Goal: Book appointment/travel/reservation

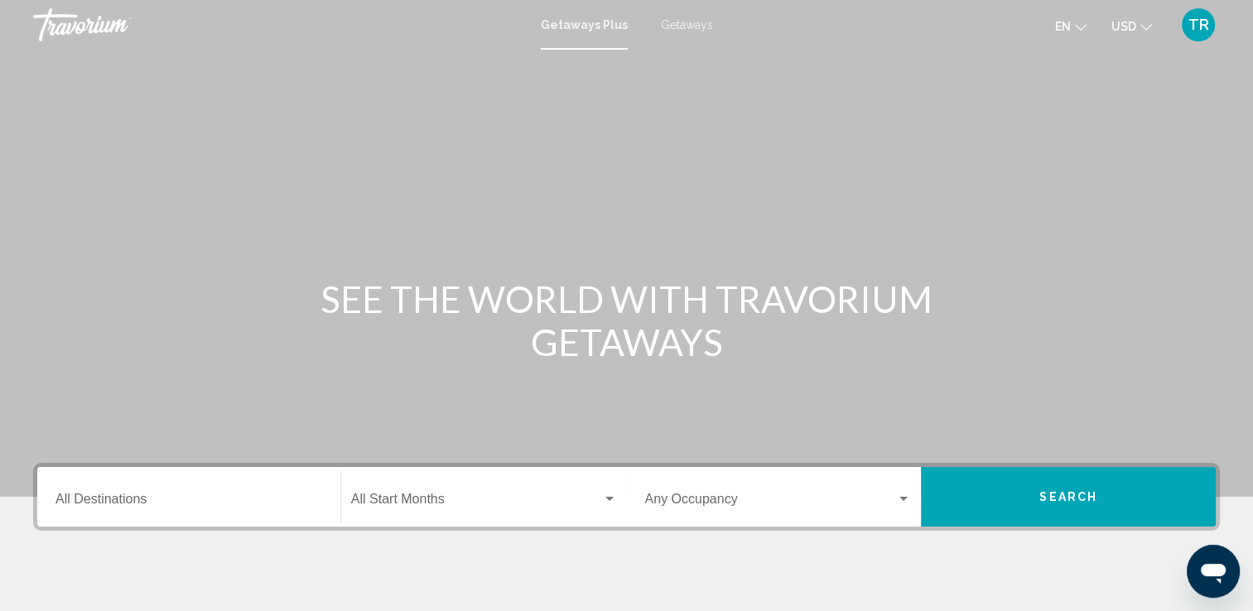
click at [678, 22] on span "Getaways" at bounding box center [687, 24] width 52 height 13
click at [203, 484] on div "Destination All Destinations" at bounding box center [188, 497] width 267 height 52
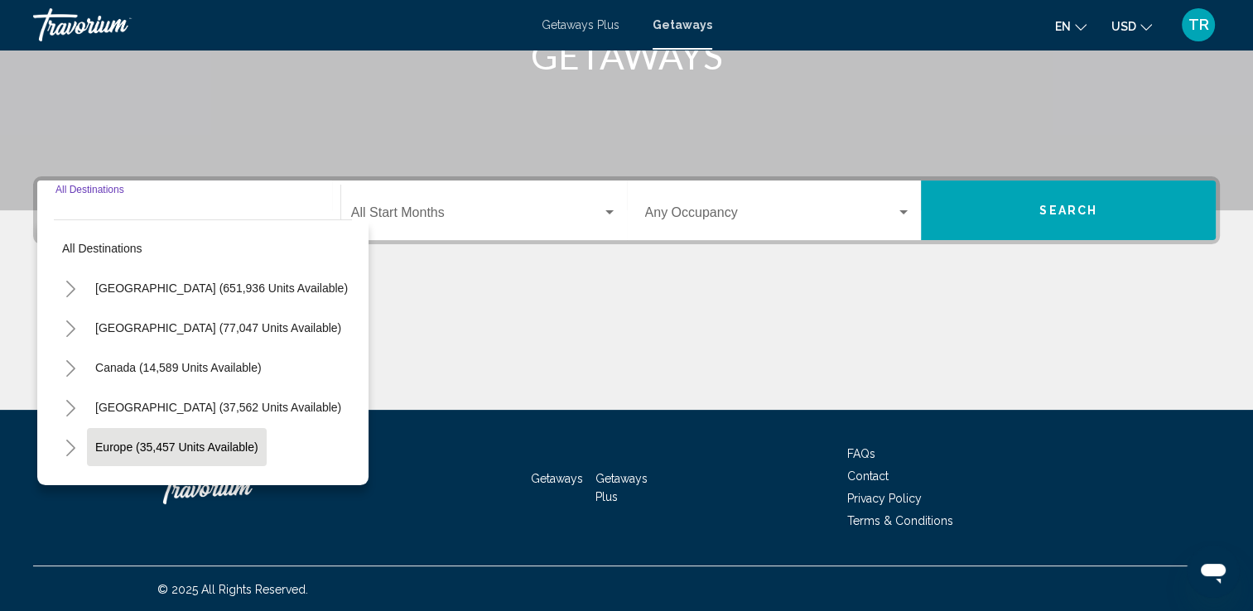
scroll to position [287, 0]
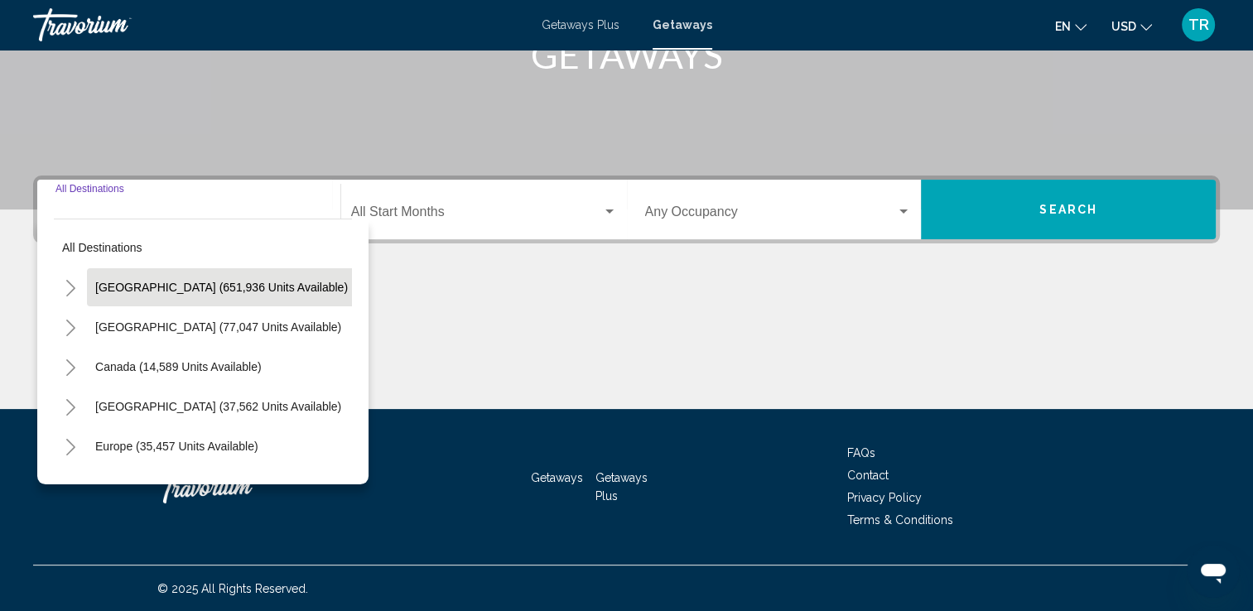
click at [163, 292] on span "[GEOGRAPHIC_DATA] (651,936 units available)" at bounding box center [221, 287] width 253 height 13
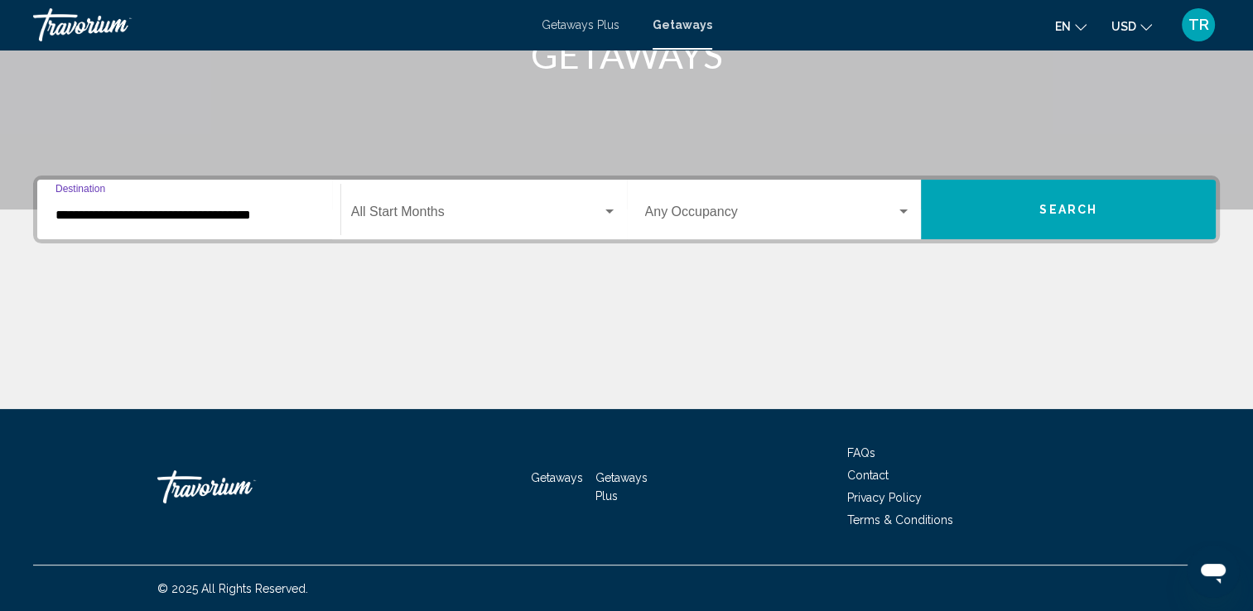
click at [181, 217] on input "**********" at bounding box center [188, 215] width 267 height 15
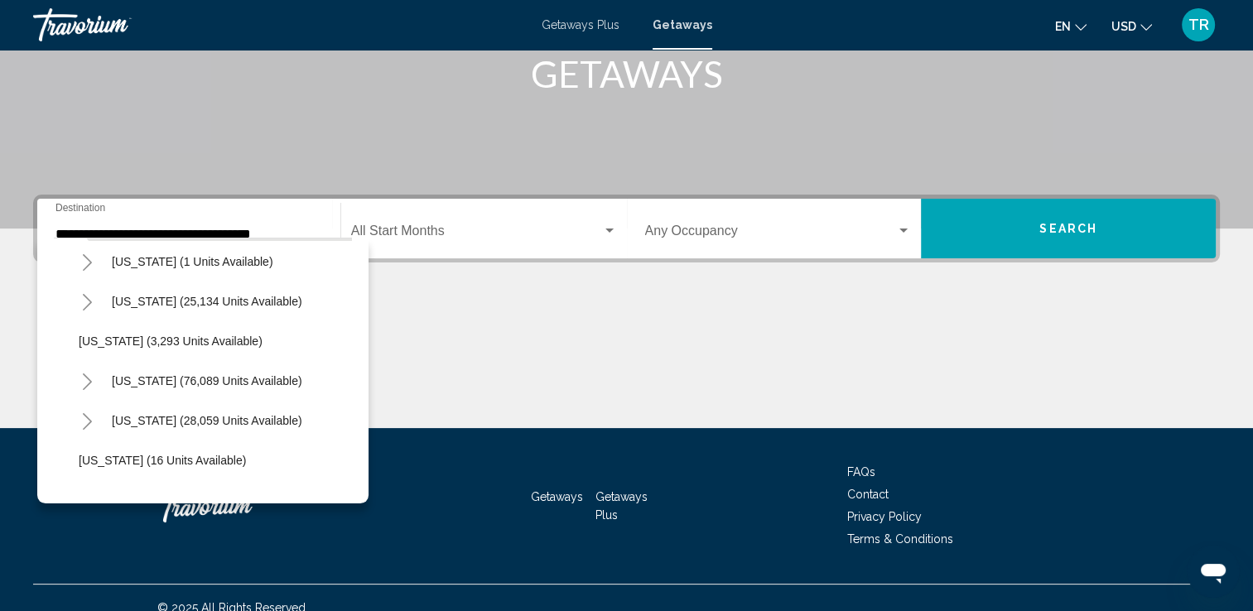
scroll to position [99, 0]
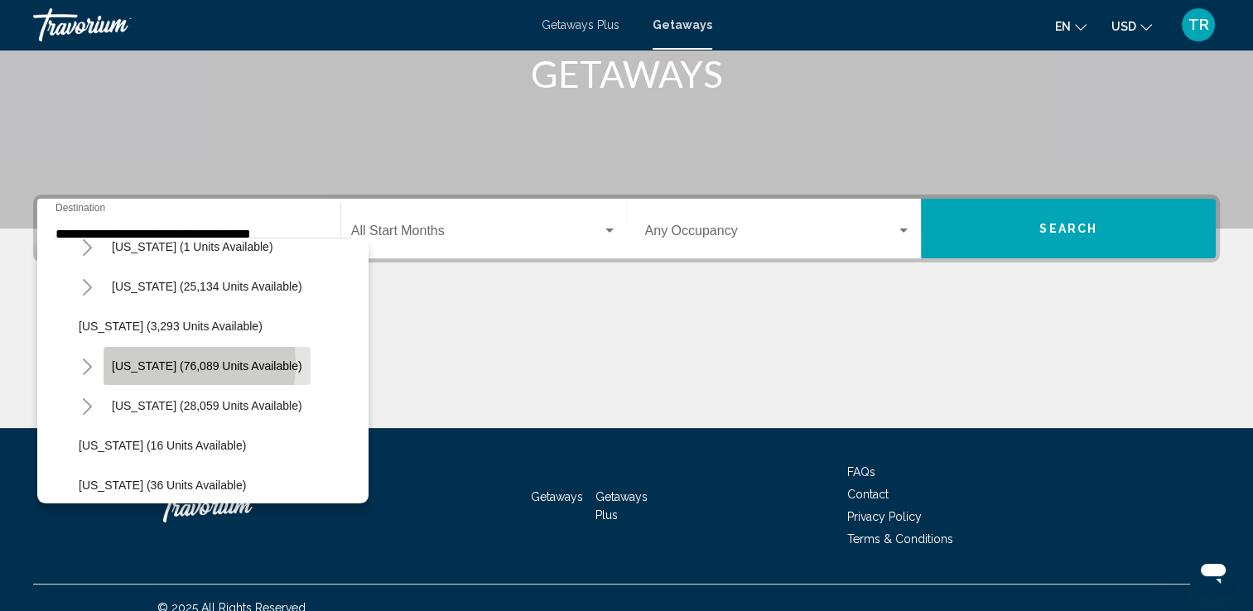
click at [162, 362] on span "[US_STATE] (76,089 units available)" at bounding box center [207, 365] width 191 height 13
type input "**********"
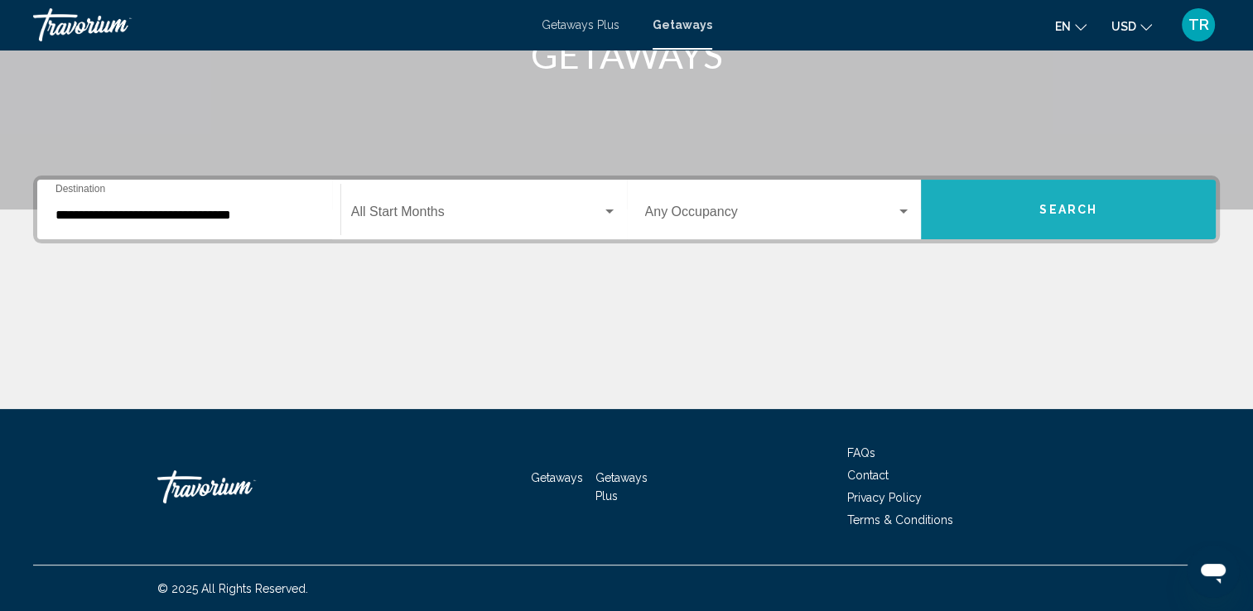
click at [1083, 219] on button "Search" at bounding box center [1068, 210] width 295 height 60
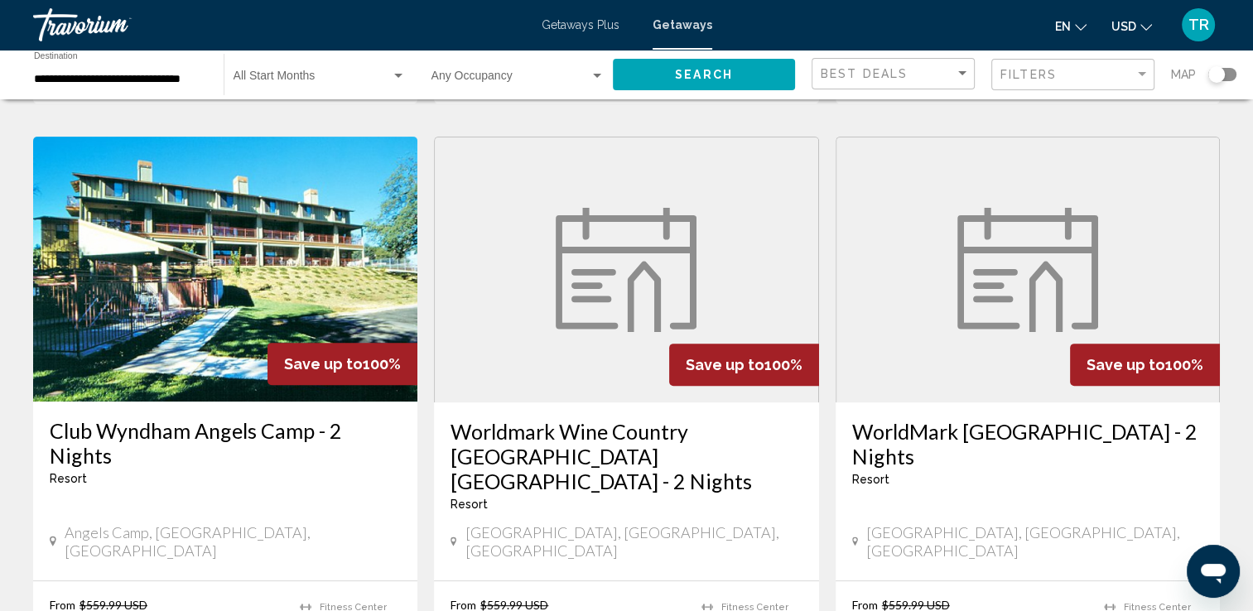
scroll to position [248, 0]
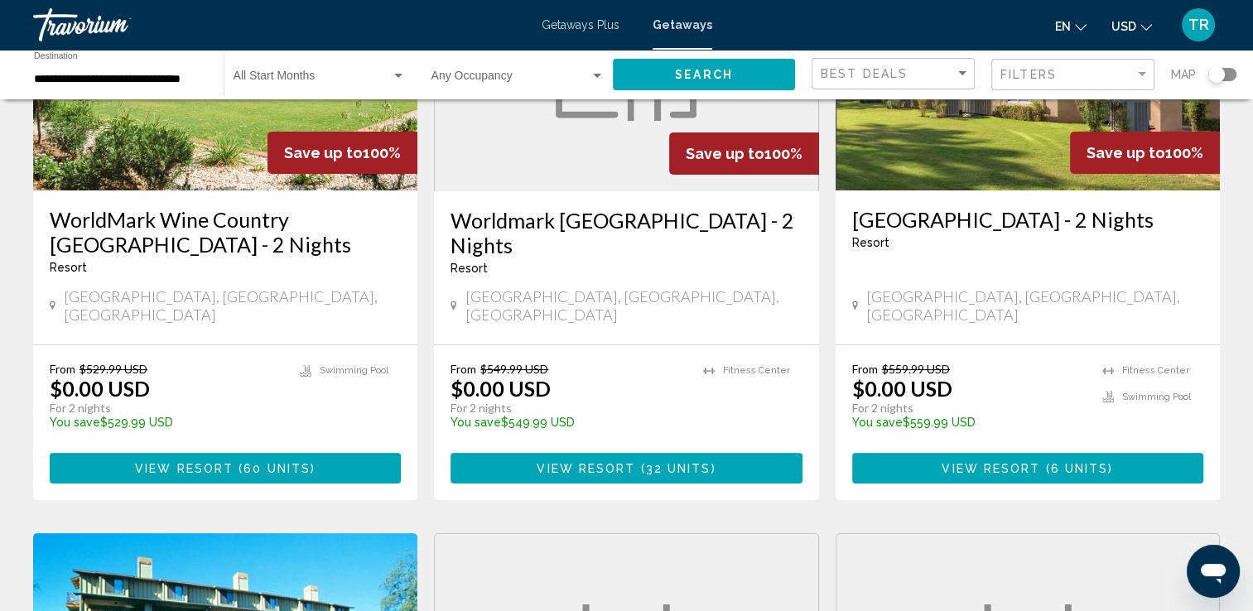
click at [395, 75] on div "Search widget" at bounding box center [398, 76] width 8 height 4
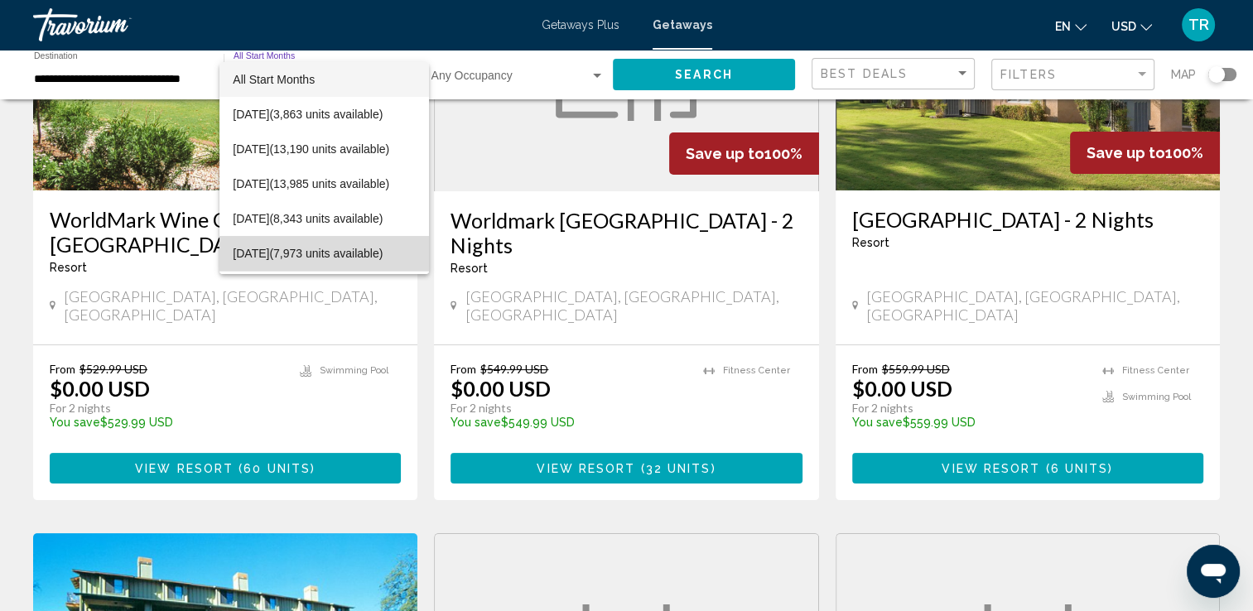
click at [308, 249] on span "[DATE] (7,973 units available)" at bounding box center [324, 253] width 183 height 35
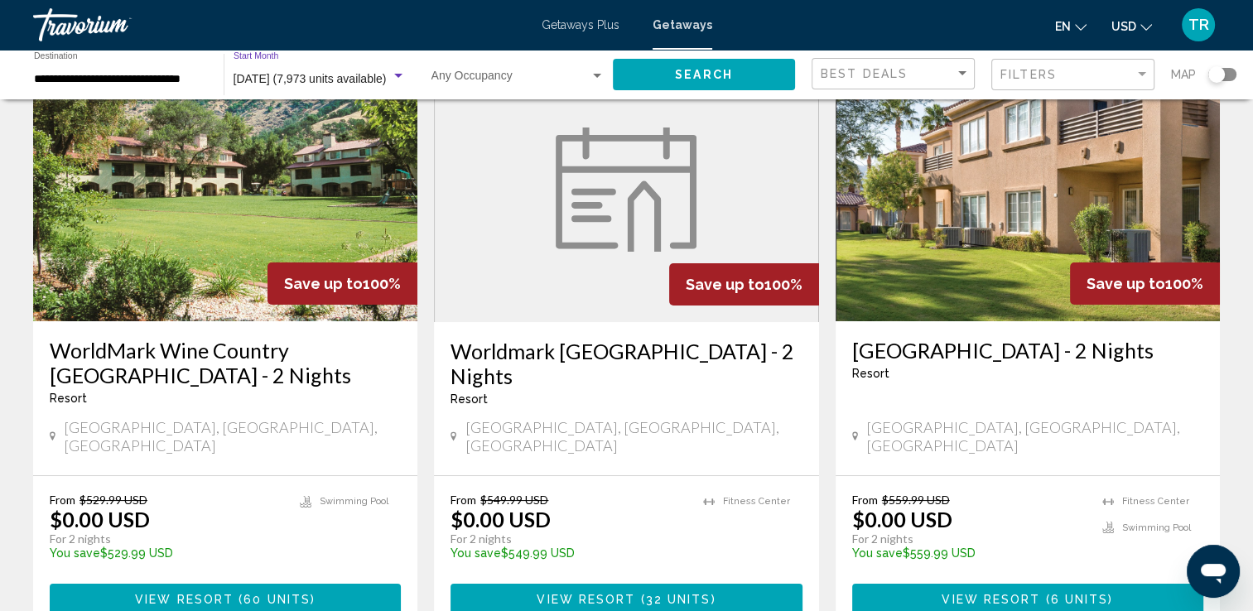
scroll to position [83, 0]
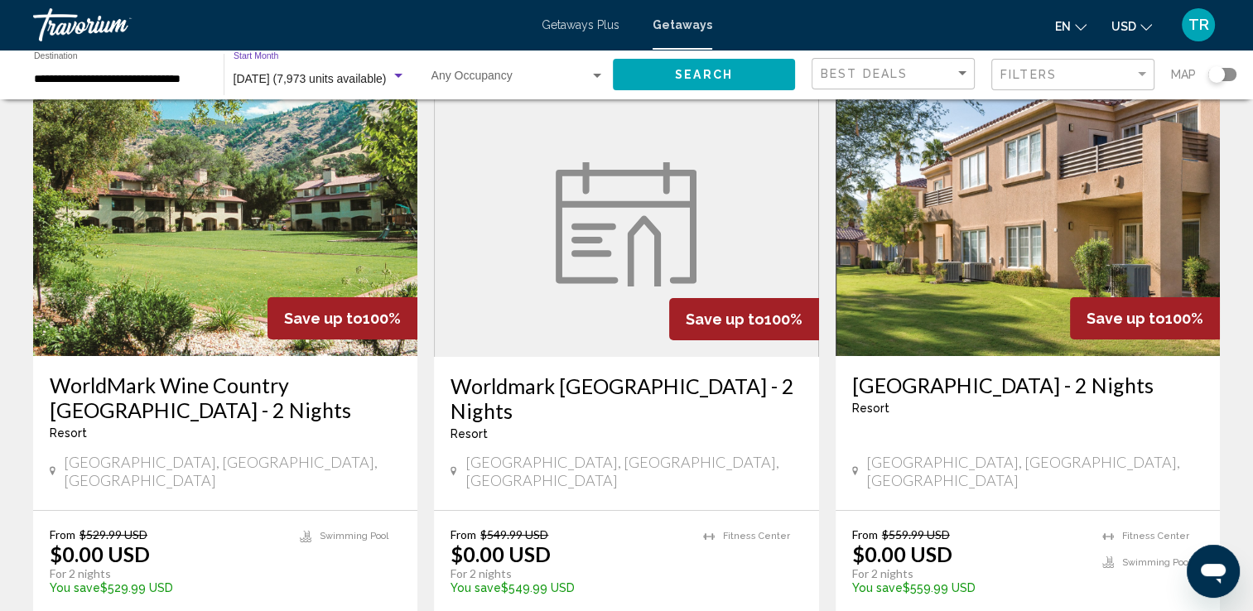
click at [696, 80] on span "Search" at bounding box center [704, 75] width 58 height 13
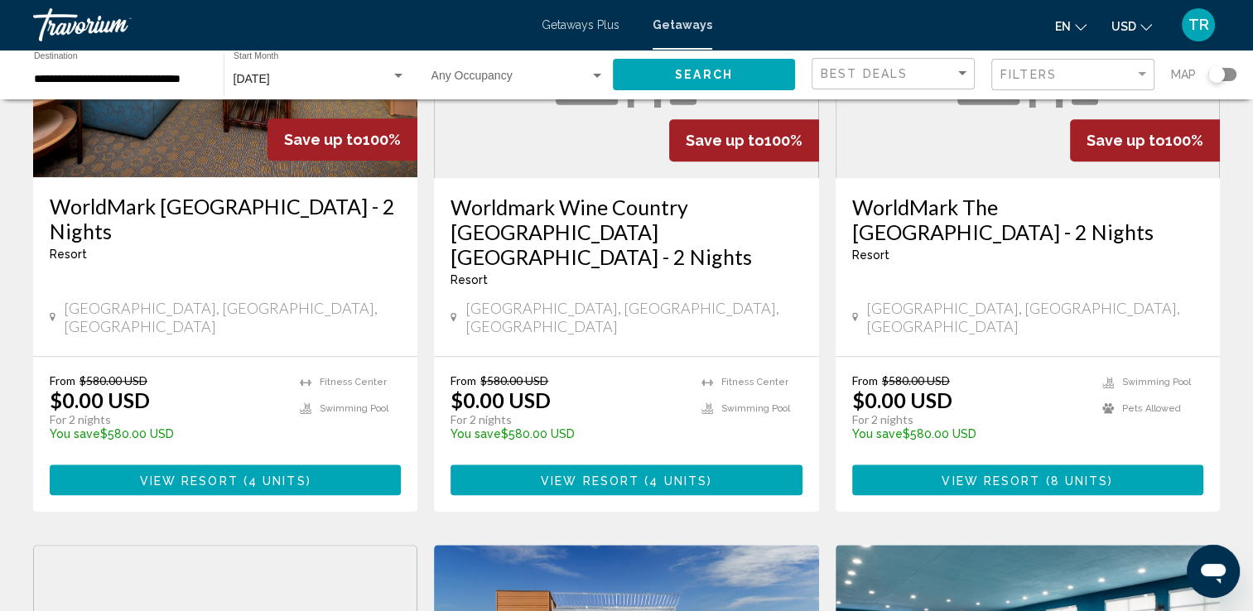
scroll to position [1491, 0]
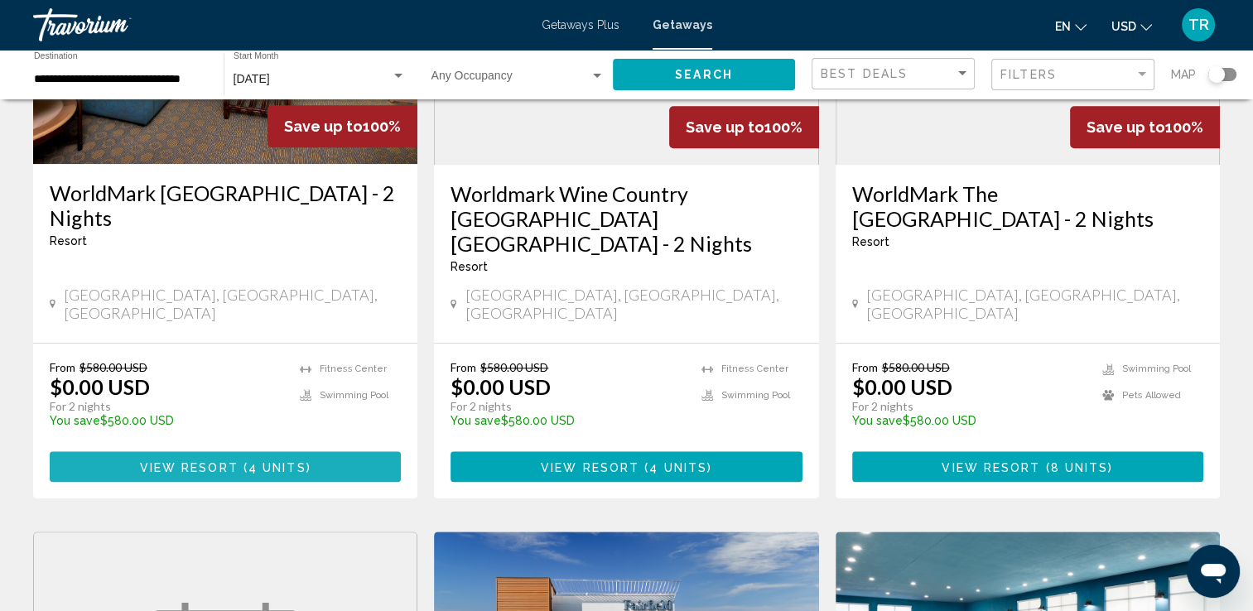
click at [296, 451] on button "View Resort ( 4 units )" at bounding box center [225, 466] width 351 height 31
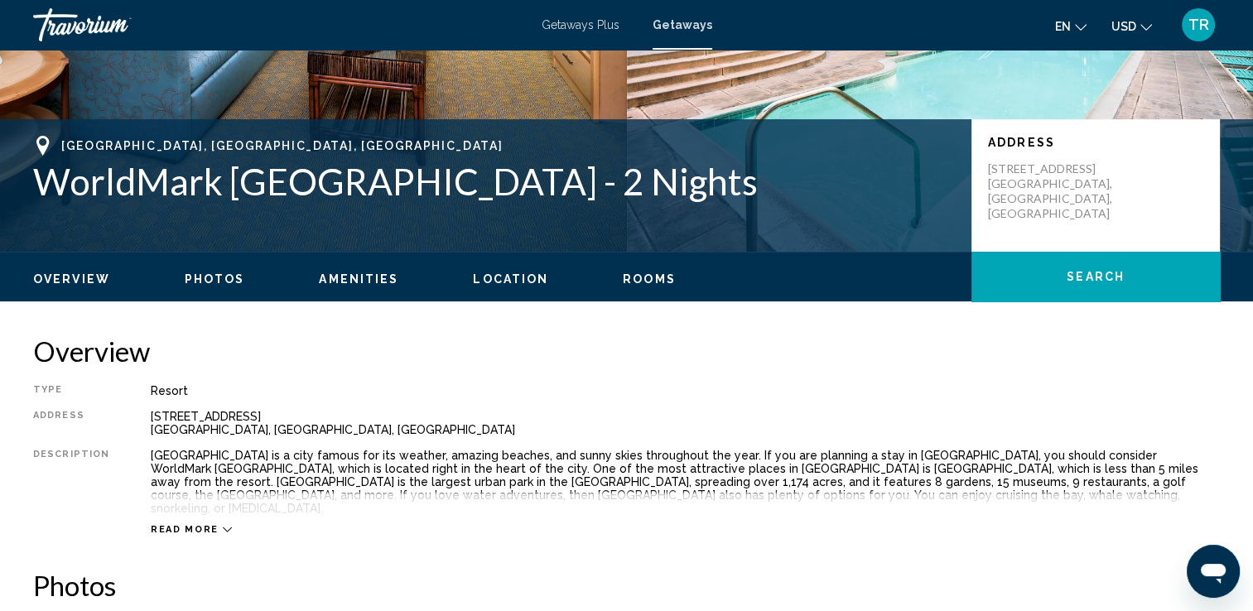
scroll to position [268, 0]
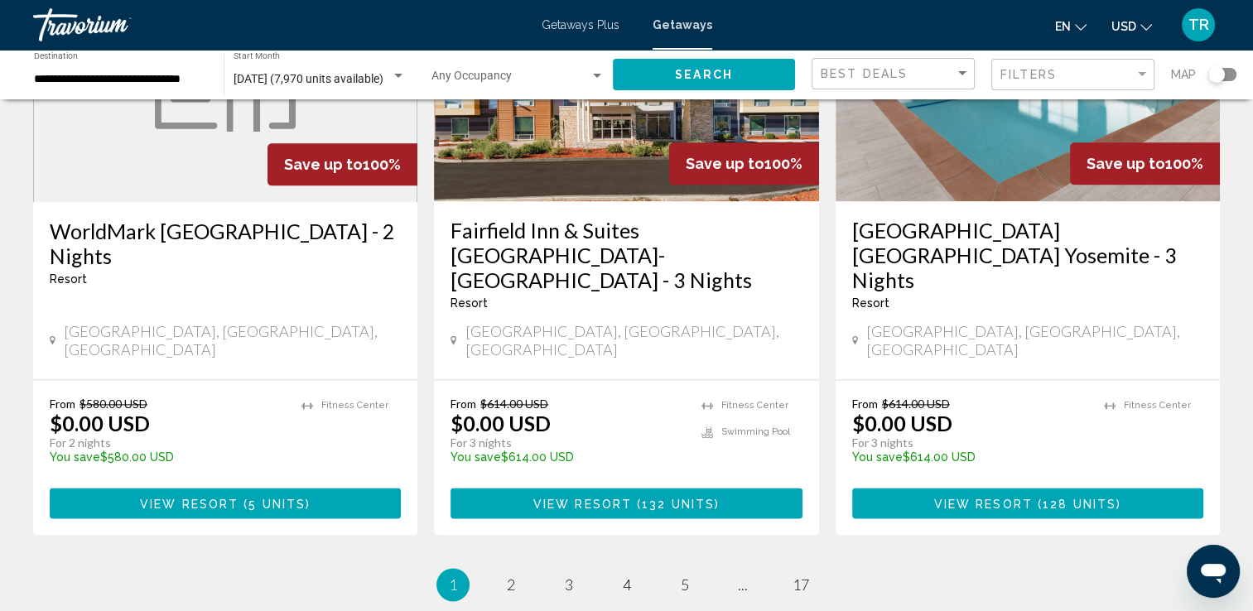
scroll to position [2151, 0]
